Goal: Information Seeking & Learning: Learn about a topic

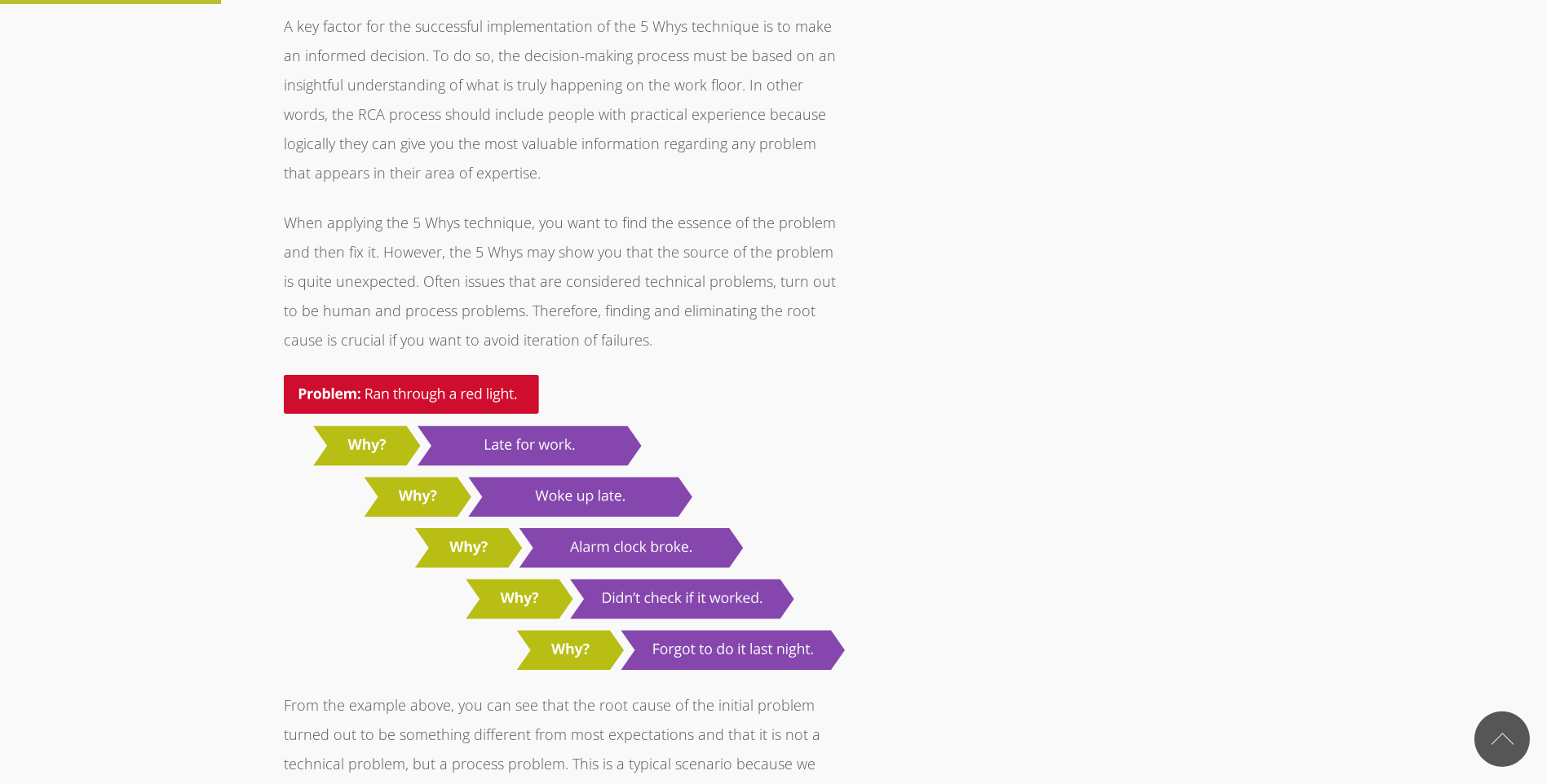
scroll to position [1468, 0]
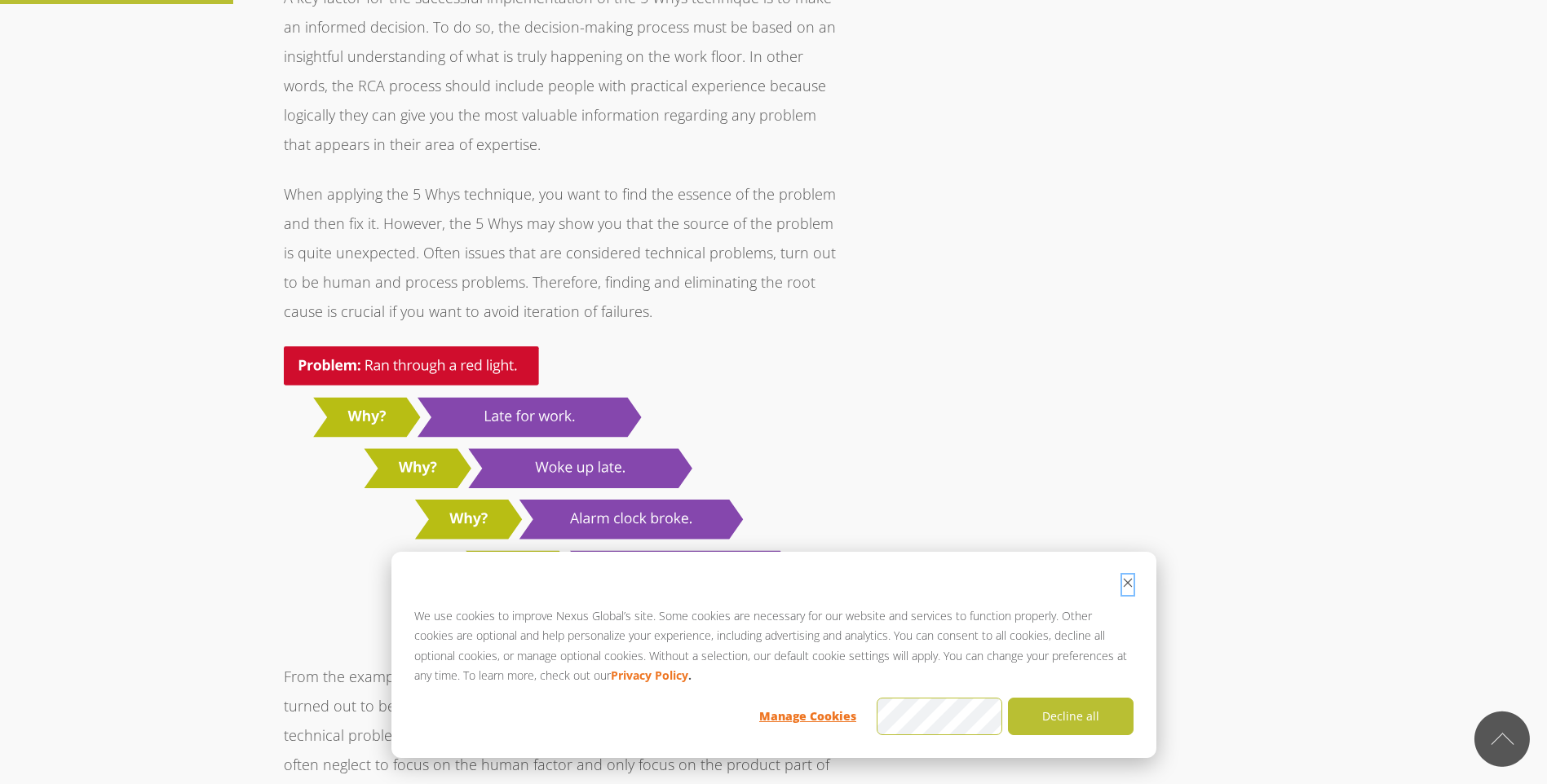
click at [1131, 588] on icon "Dismiss cookie banner" at bounding box center [1127, 582] width 11 height 11
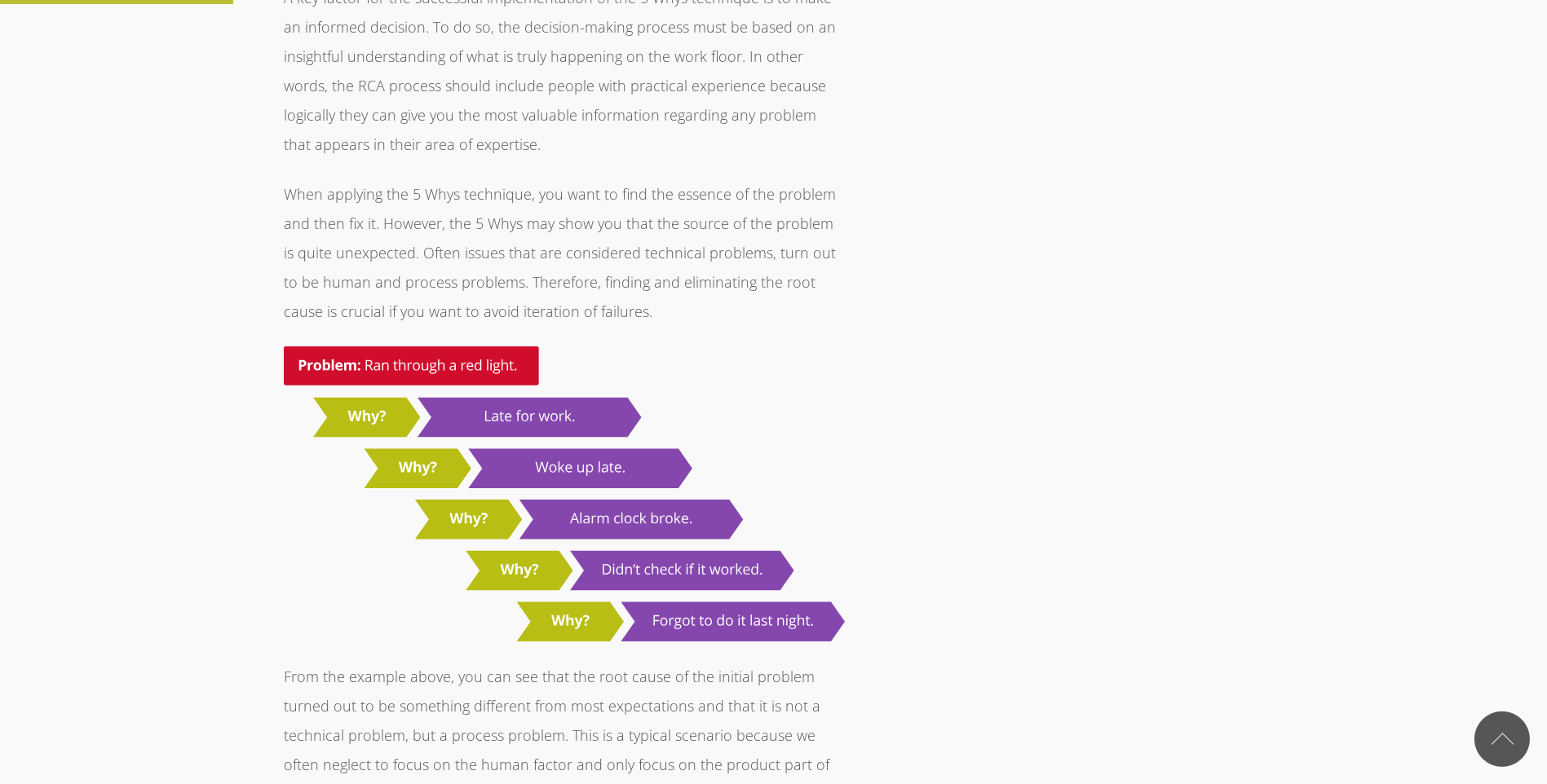
drag, startPoint x: 1131, startPoint y: 588, endPoint x: 1075, endPoint y: 562, distance: 61.7
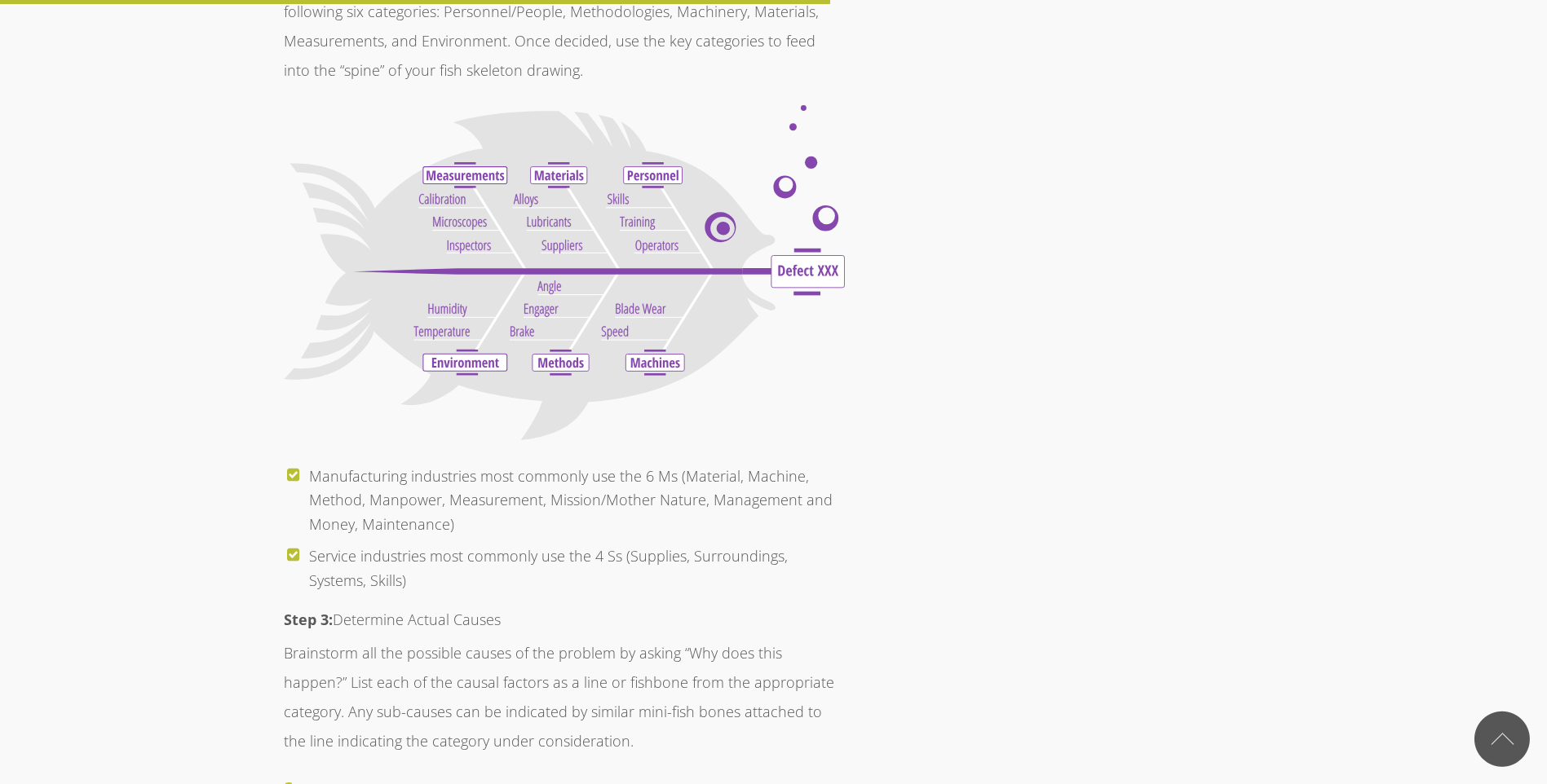
scroll to position [5217, 0]
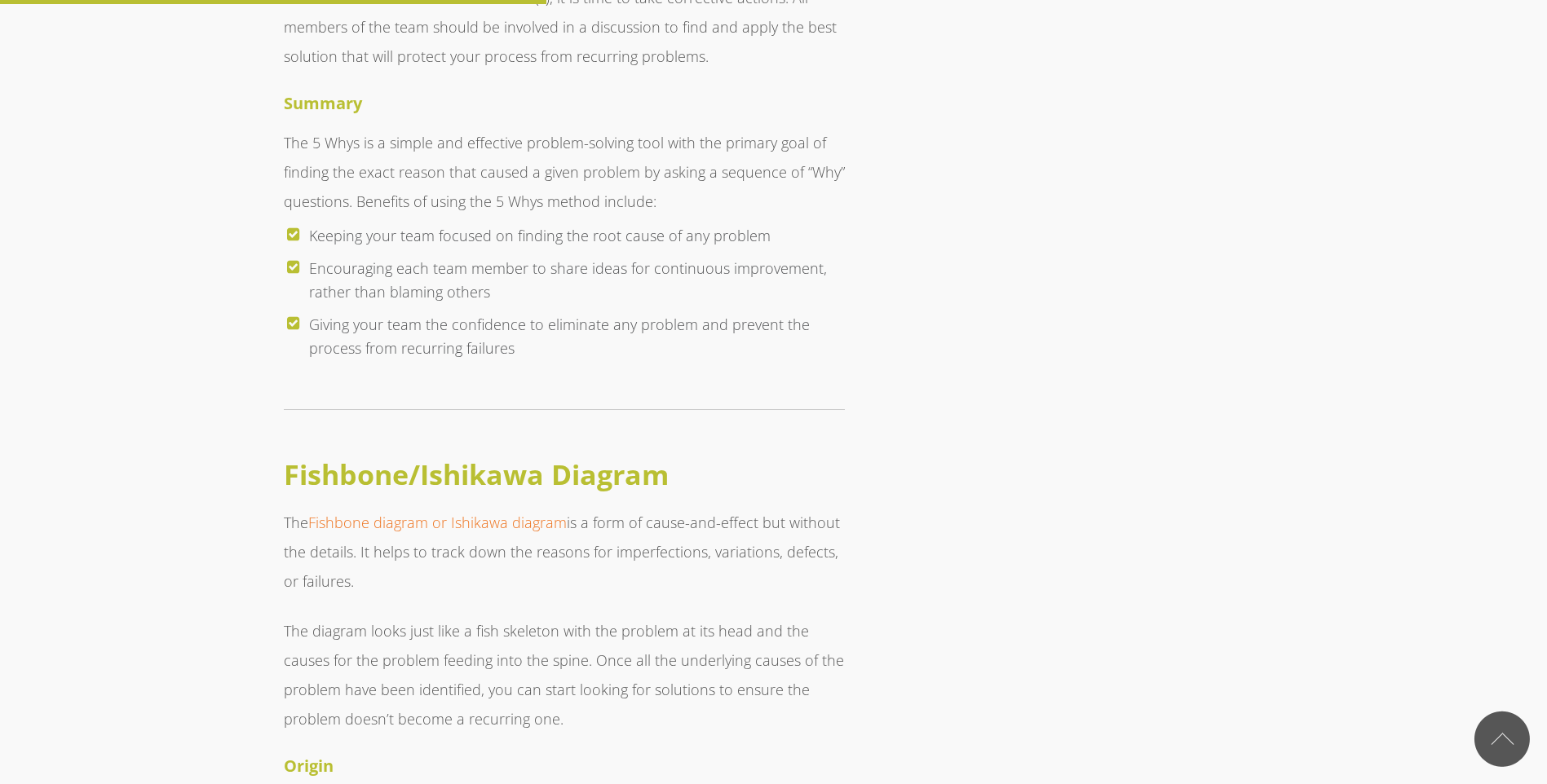
scroll to position [3424, 0]
click at [412, 513] on link "Fishbone diagram or Ishikawa diagram" at bounding box center [437, 523] width 259 height 20
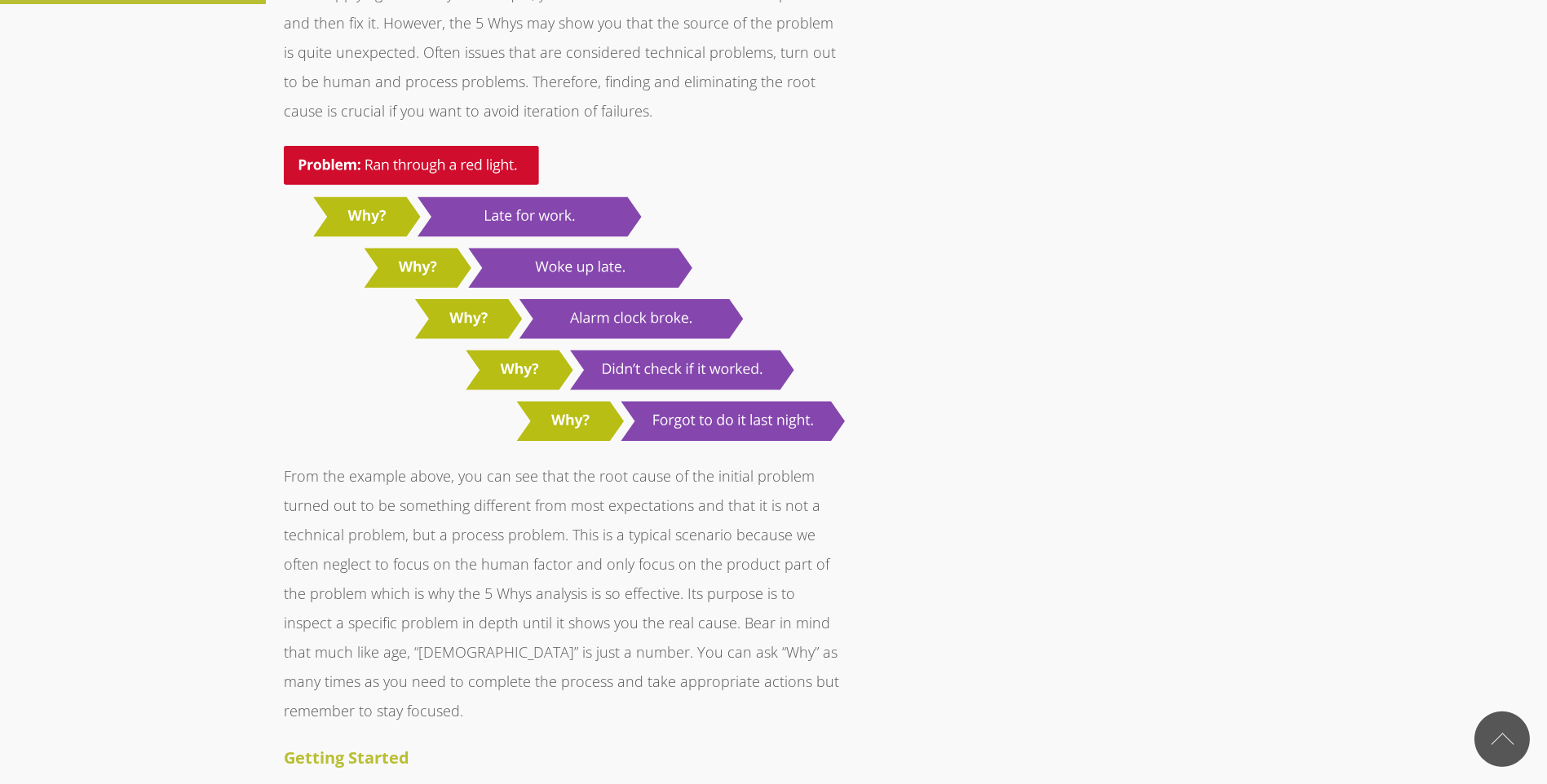
scroll to position [1631, 0]
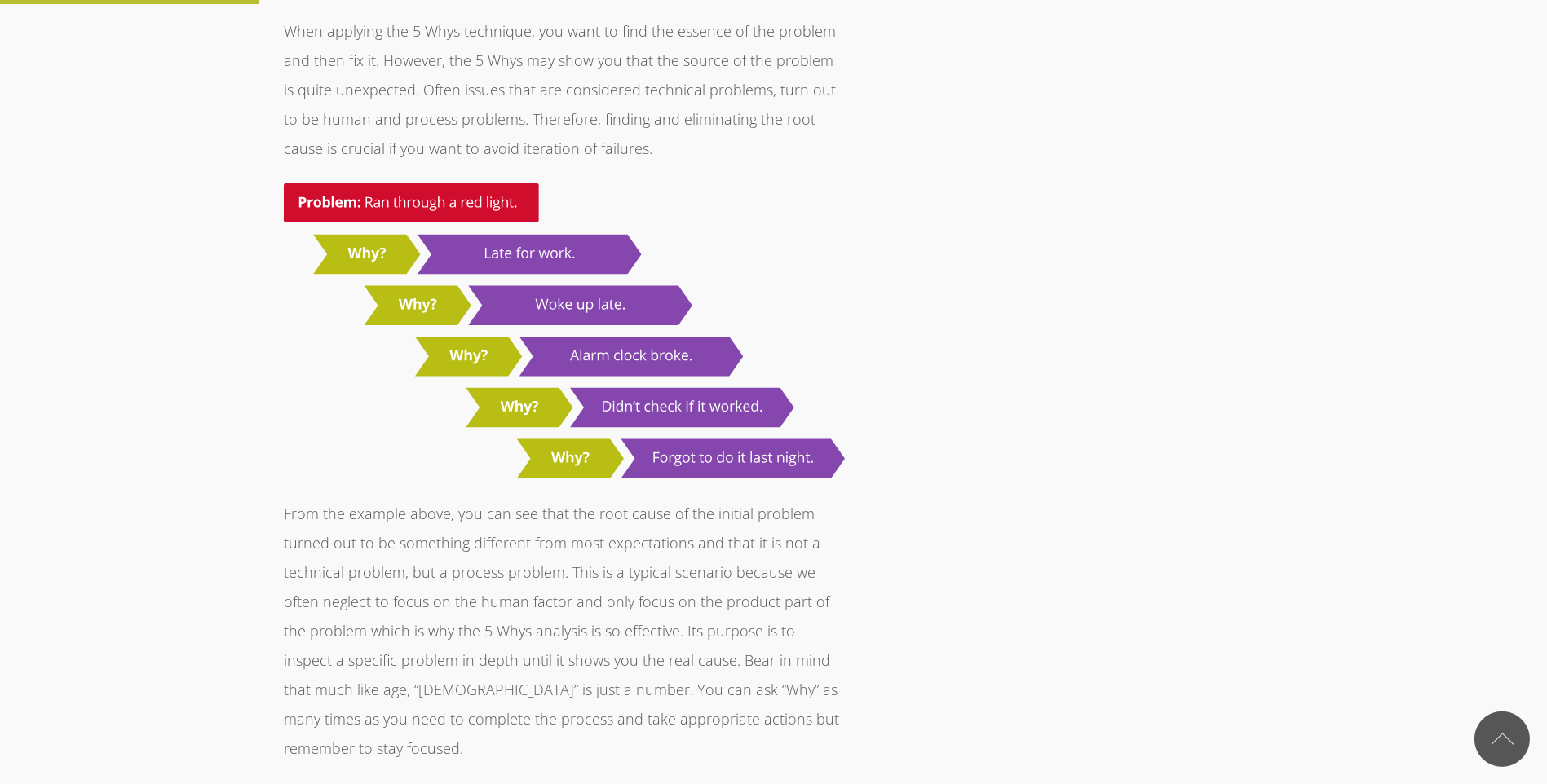
click at [402, 183] on img at bounding box center [564, 331] width 561 height 295
click at [344, 306] on img at bounding box center [564, 331] width 561 height 295
drag, startPoint x: 908, startPoint y: 422, endPoint x: 472, endPoint y: 396, distance: 436.8
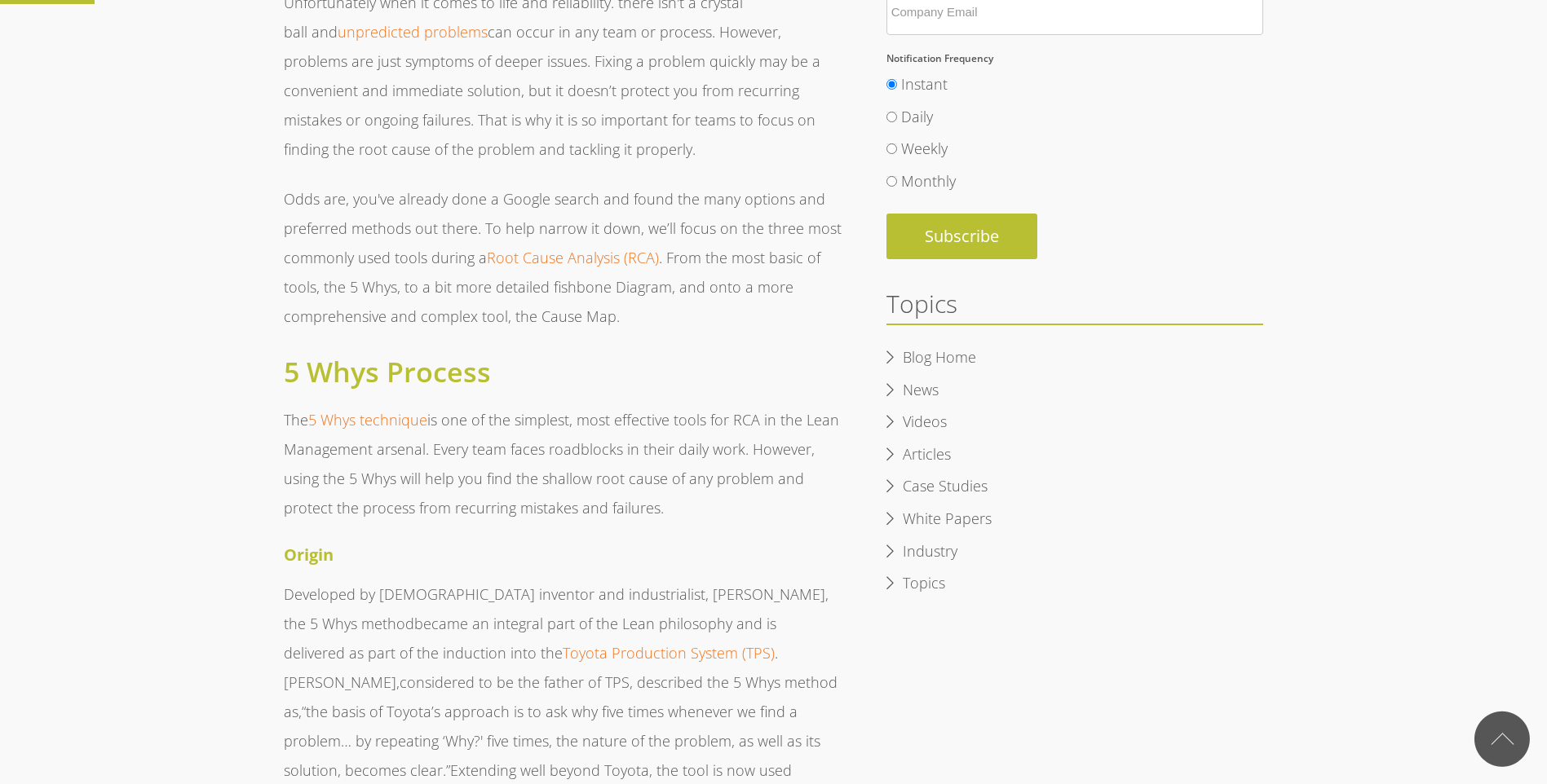
scroll to position [571, 0]
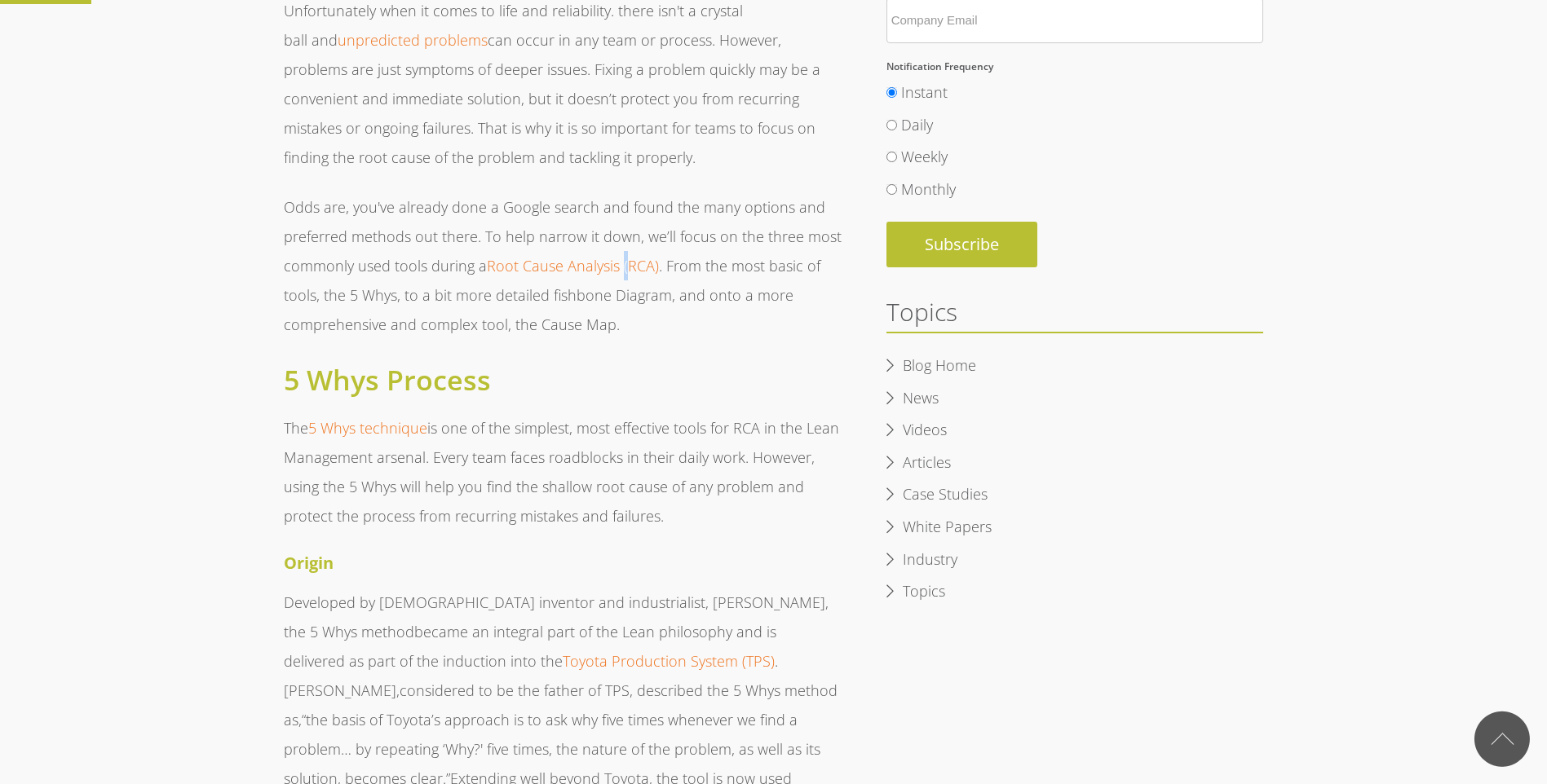
click at [625, 276] on p "Odds are, you've already done a Google search and found the many options and pr…" at bounding box center [564, 266] width 561 height 147
drag, startPoint x: 625, startPoint y: 276, endPoint x: 701, endPoint y: 301, distance: 80.0
click at [701, 299] on p "Odds are, you've already done a Google search and found the many options and pr…" at bounding box center [564, 266] width 561 height 147
click at [480, 565] on h4 "Origin" at bounding box center [564, 563] width 561 height 24
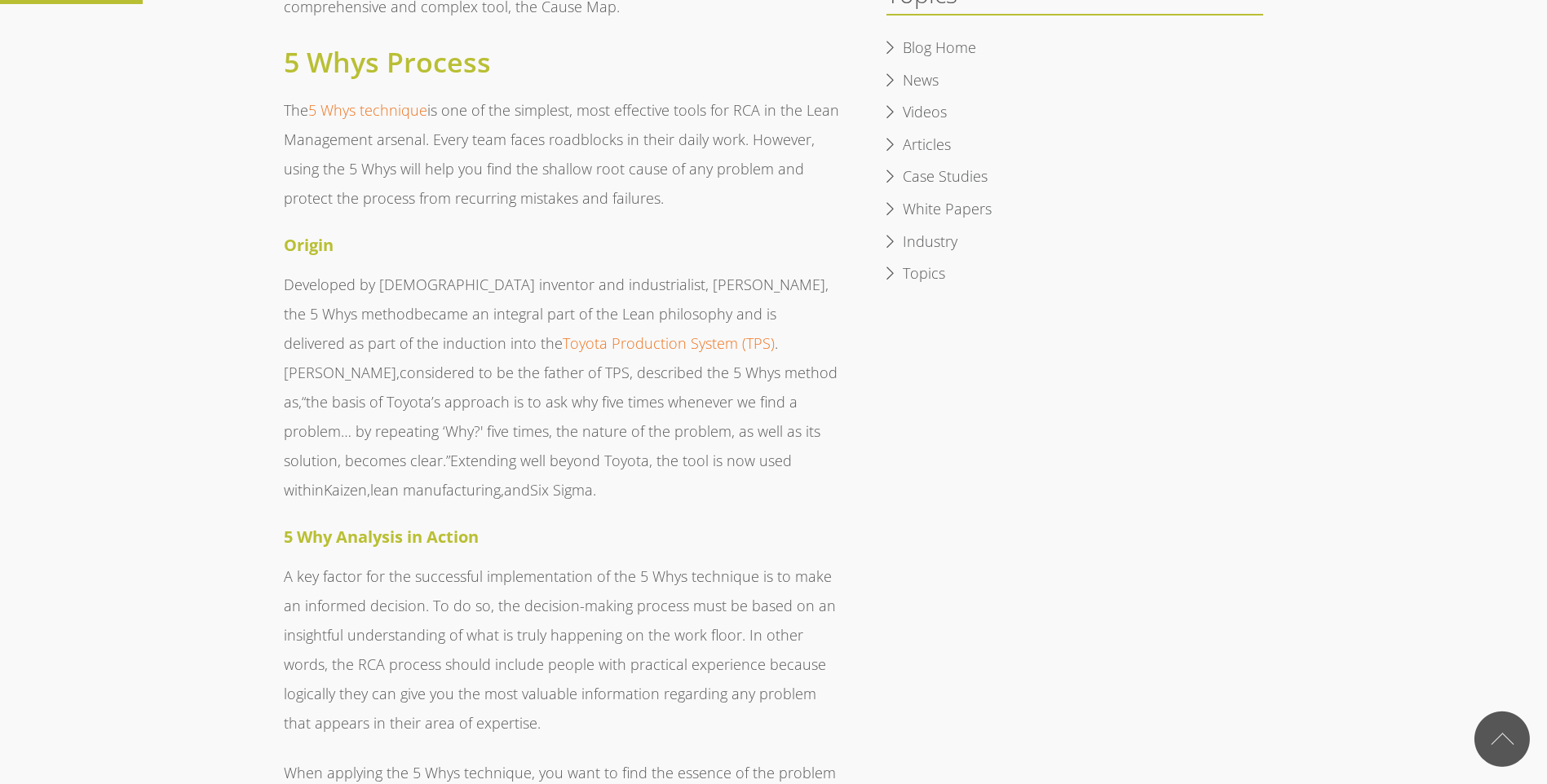
scroll to position [897, 0]
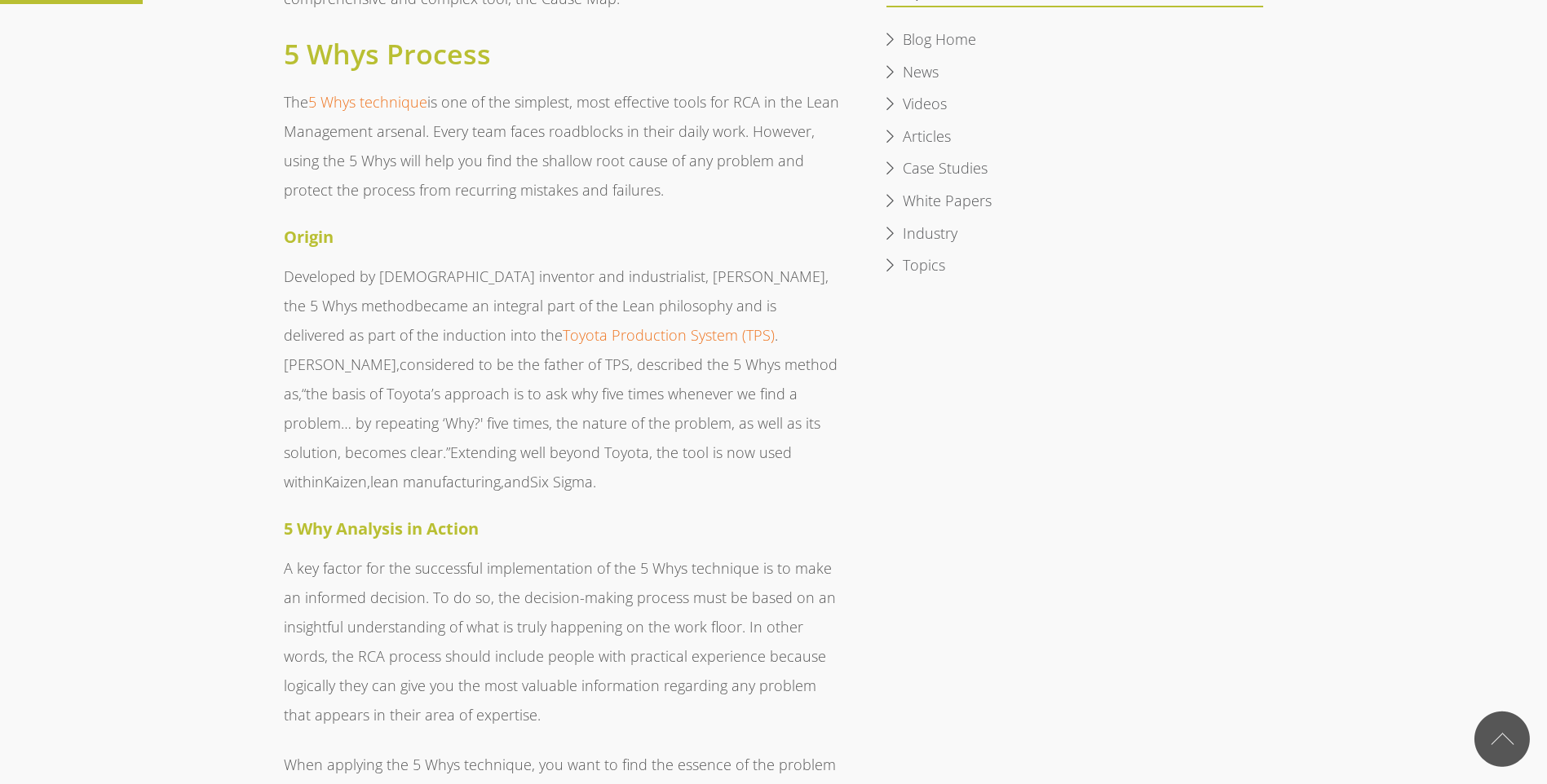
click at [488, 633] on p "A key factor for the successful implementation of the 5 Whys technique is to ma…" at bounding box center [564, 641] width 561 height 176
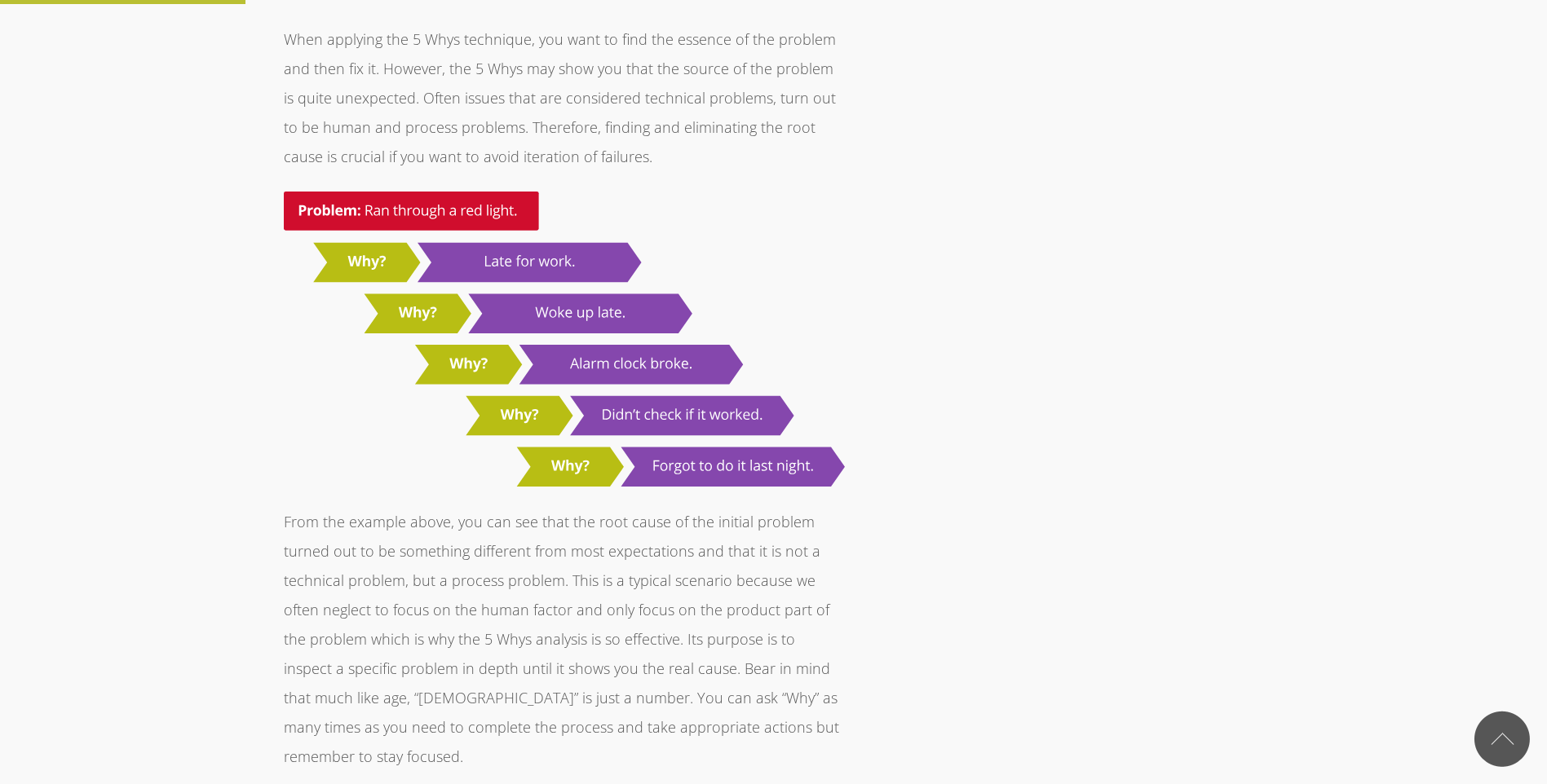
scroll to position [1631, 0]
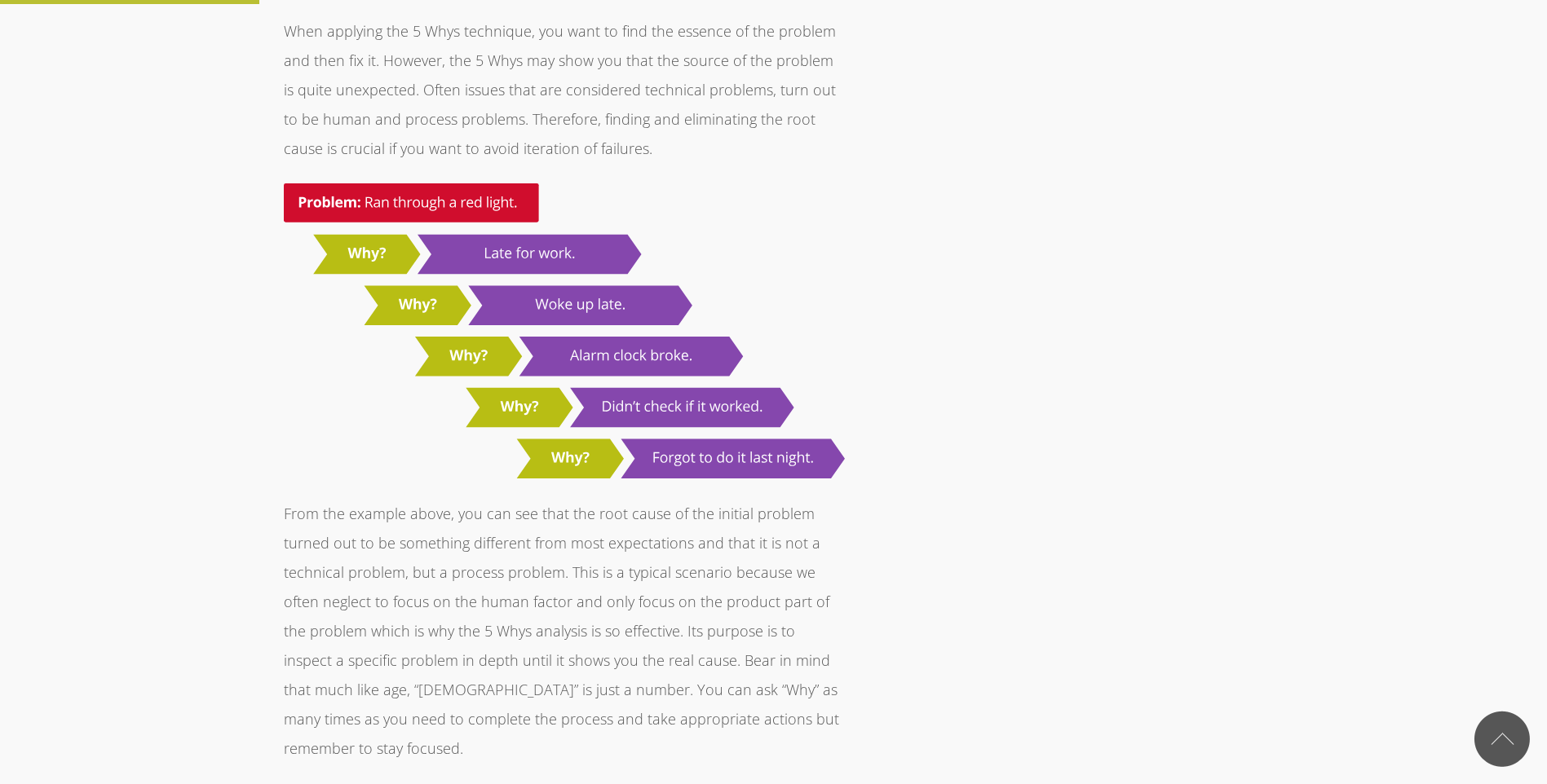
click at [391, 783] on strong "Getting Started" at bounding box center [346, 794] width 126 height 22
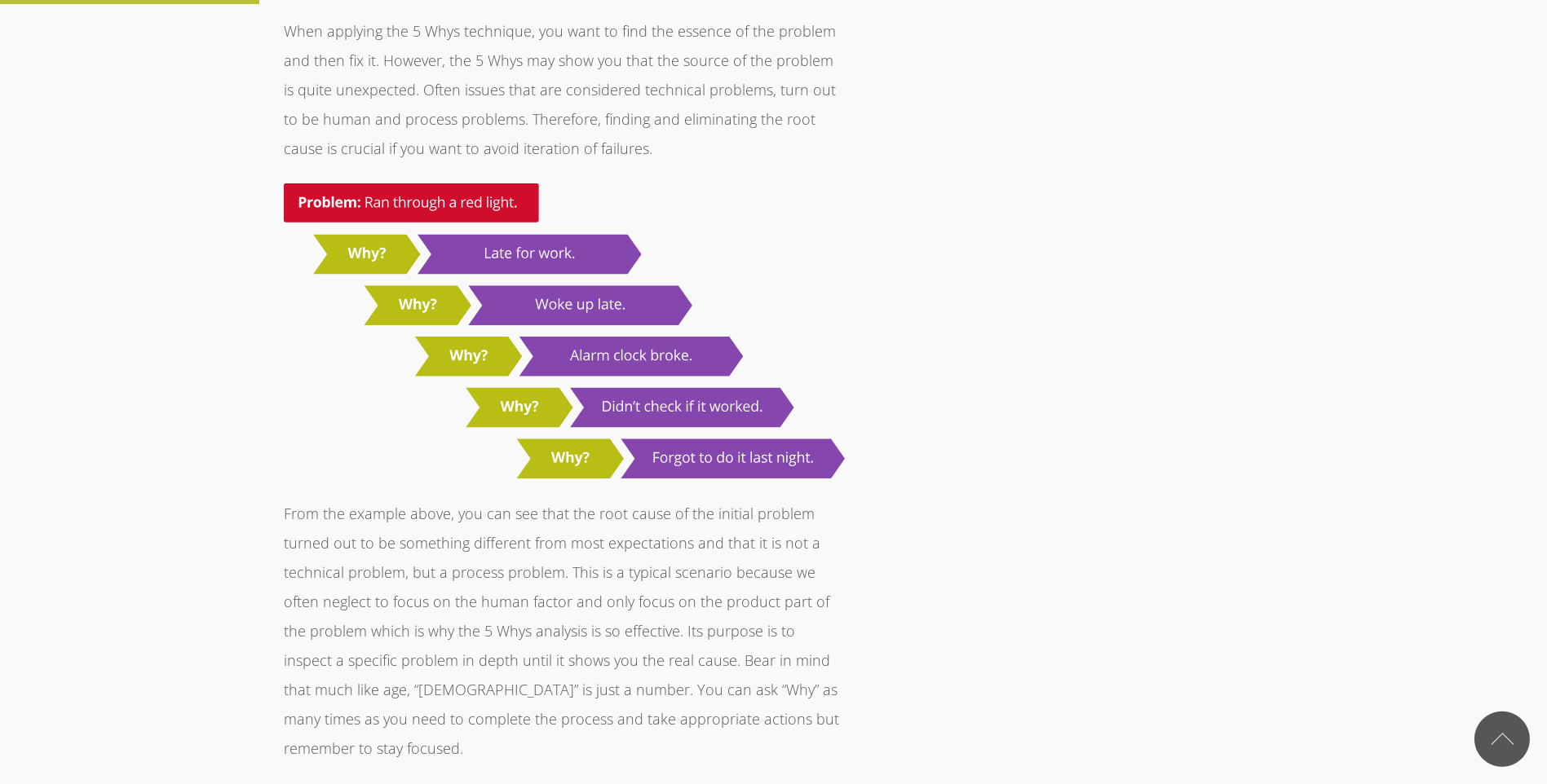
drag, startPoint x: 1015, startPoint y: 526, endPoint x: 881, endPoint y: 560, distance: 138.2
click at [731, 498] on p "From the example above, you can see that the root cause of the initial problem …" at bounding box center [564, 630] width 561 height 264
click at [719, 433] on img at bounding box center [564, 331] width 561 height 295
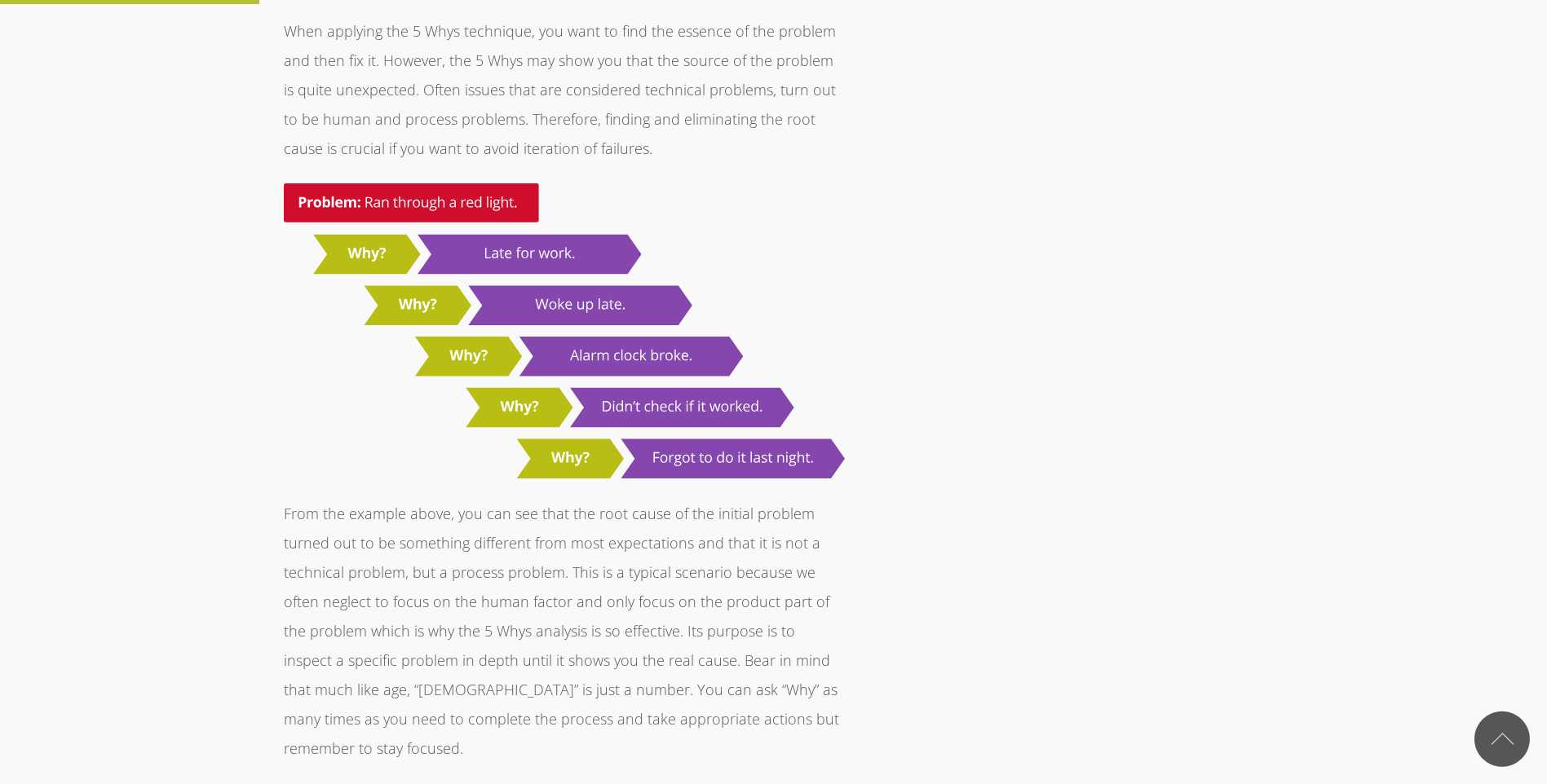
click at [719, 433] on img at bounding box center [564, 331] width 561 height 295
click at [764, 375] on img at bounding box center [564, 331] width 561 height 295
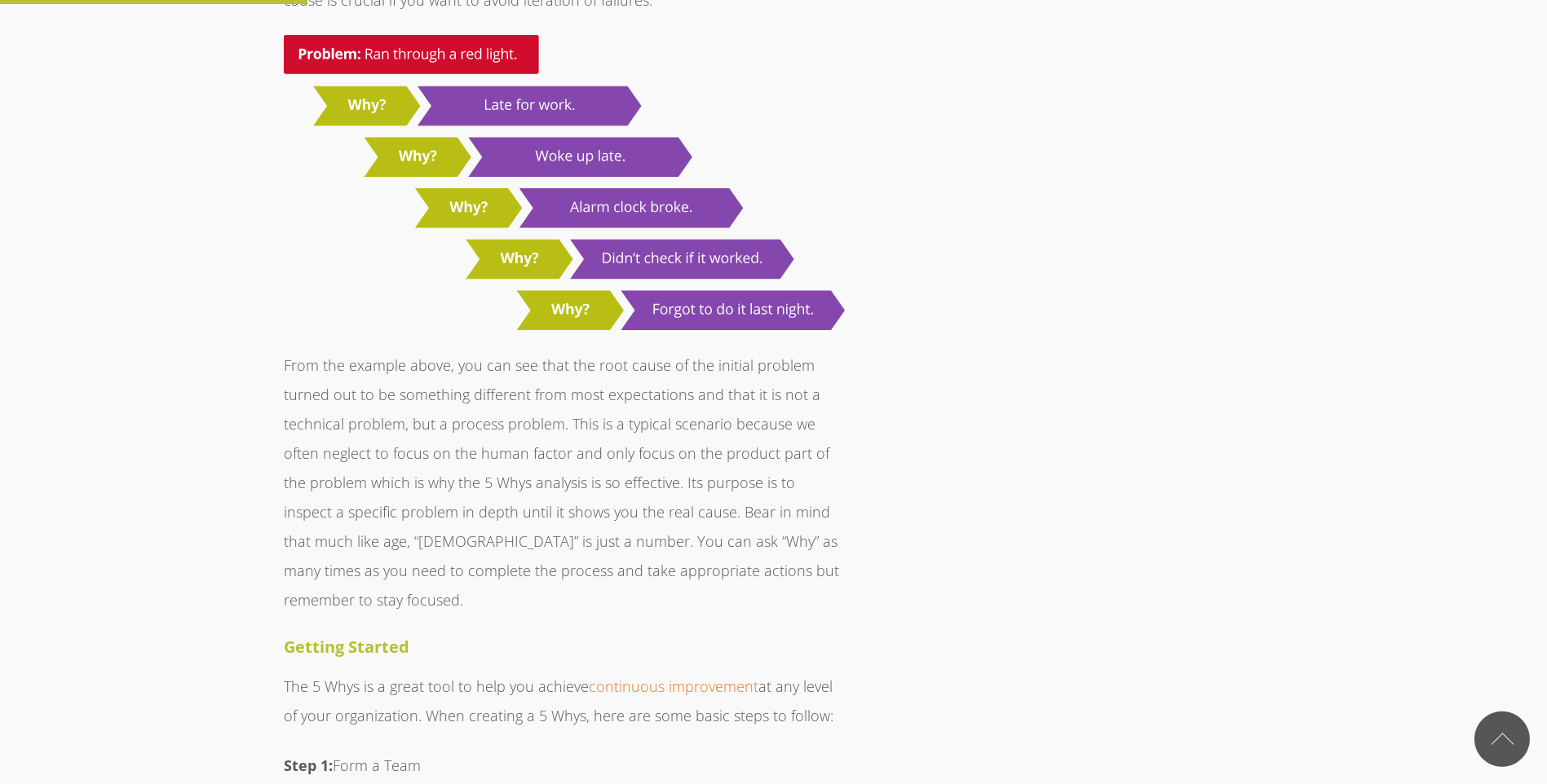
scroll to position [1957, 0]
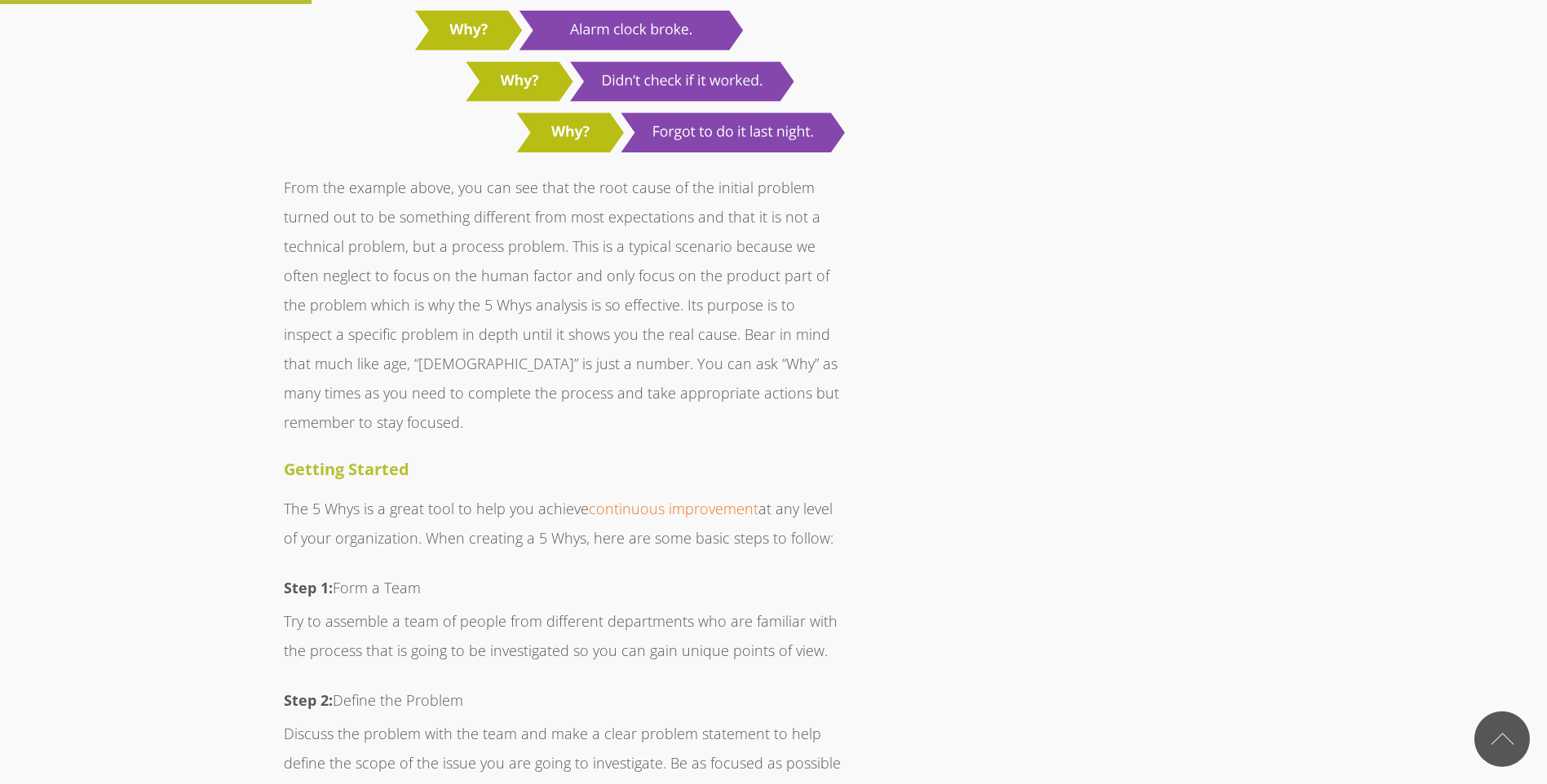
click at [353, 607] on p "Try to assemble a team of people from different departments who are familiar wi…" at bounding box center [564, 636] width 561 height 59
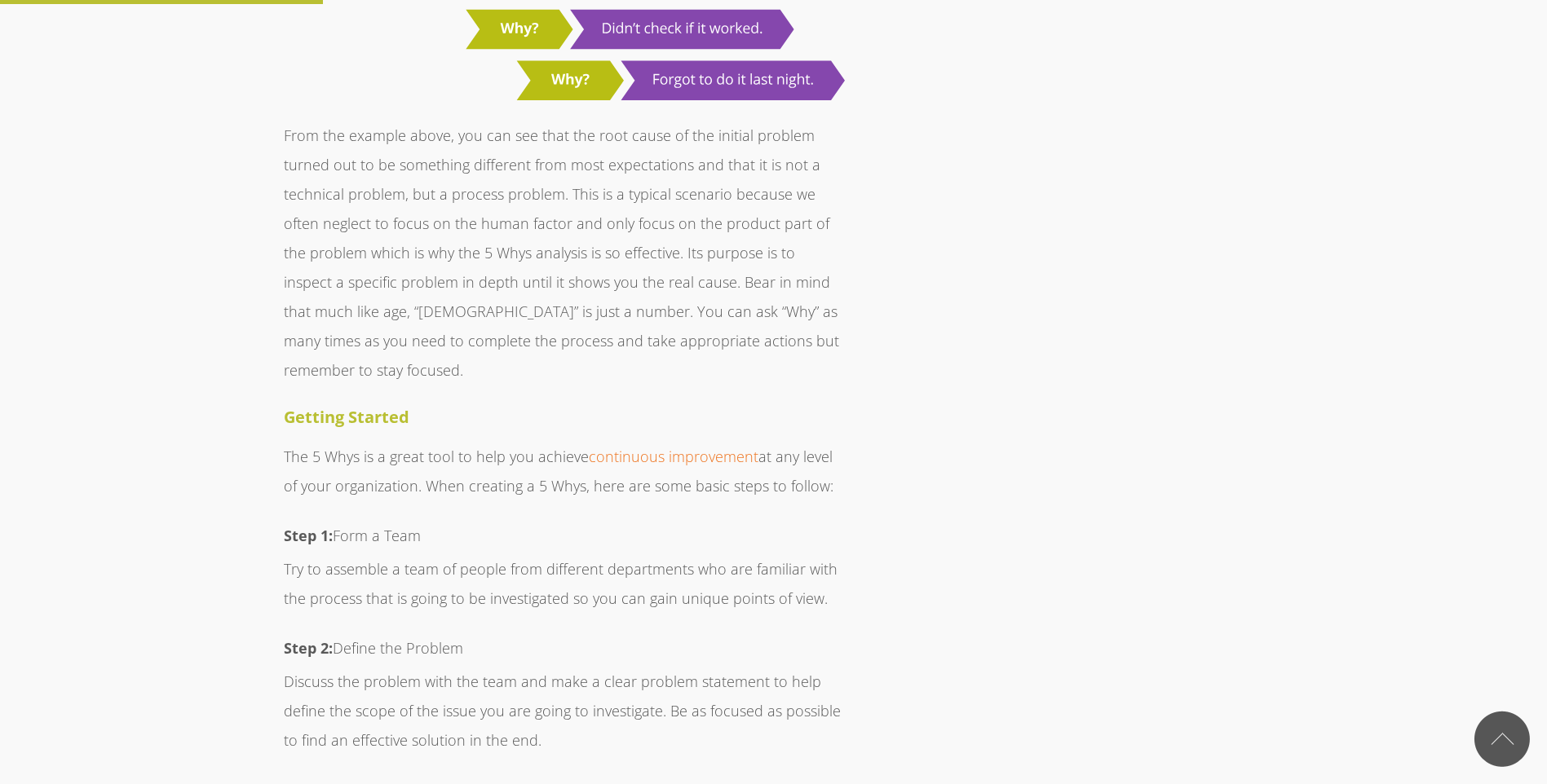
scroll to position [2039, 0]
